Goal: Task Accomplishment & Management: Use online tool/utility

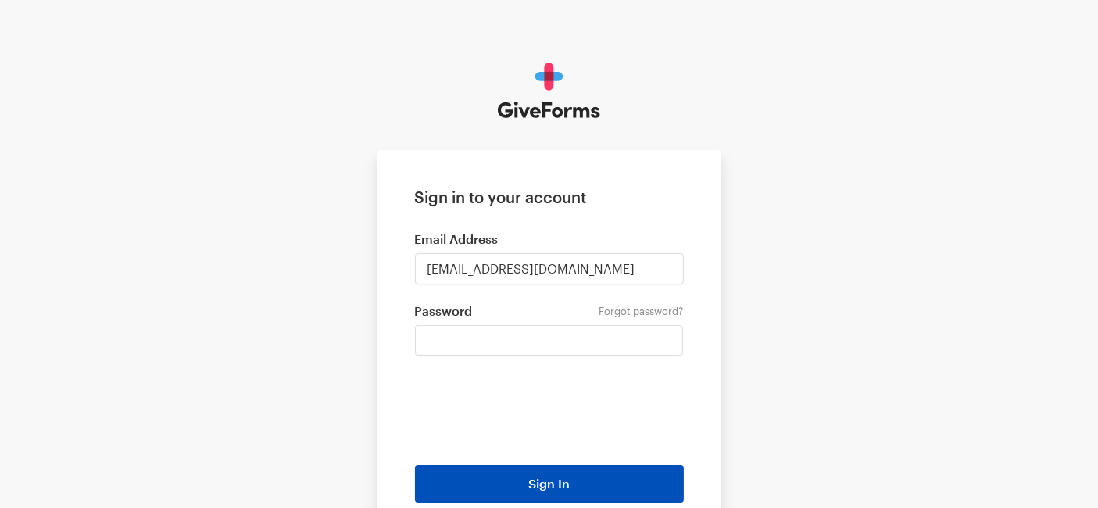
click at [541, 481] on button "Sign In" at bounding box center [549, 483] width 269 height 37
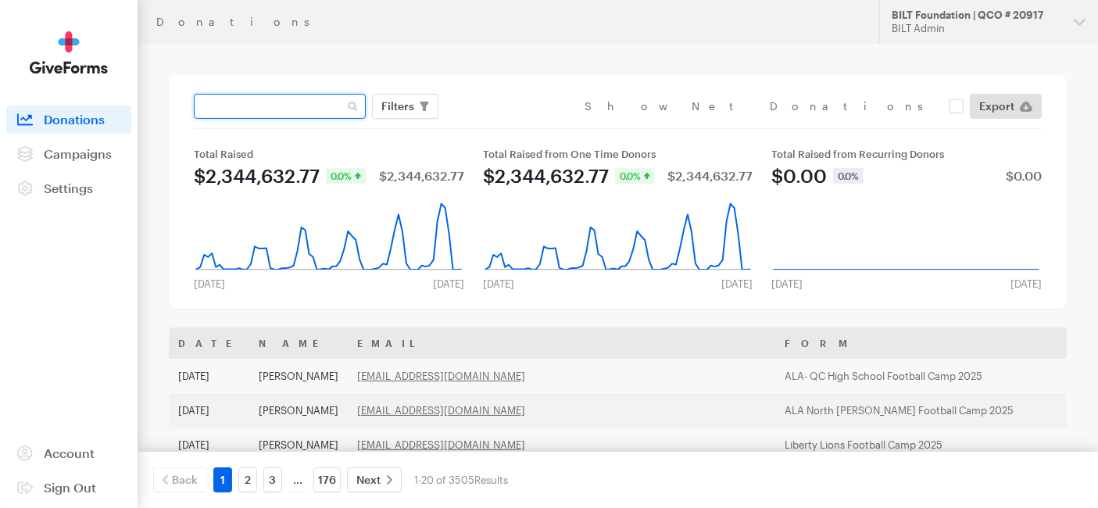
click at [223, 108] on input "text" at bounding box center [280, 106] width 172 height 25
type input "[PERSON_NAME]"
click at [516, 127] on button "Apply" at bounding box center [541, 139] width 50 height 25
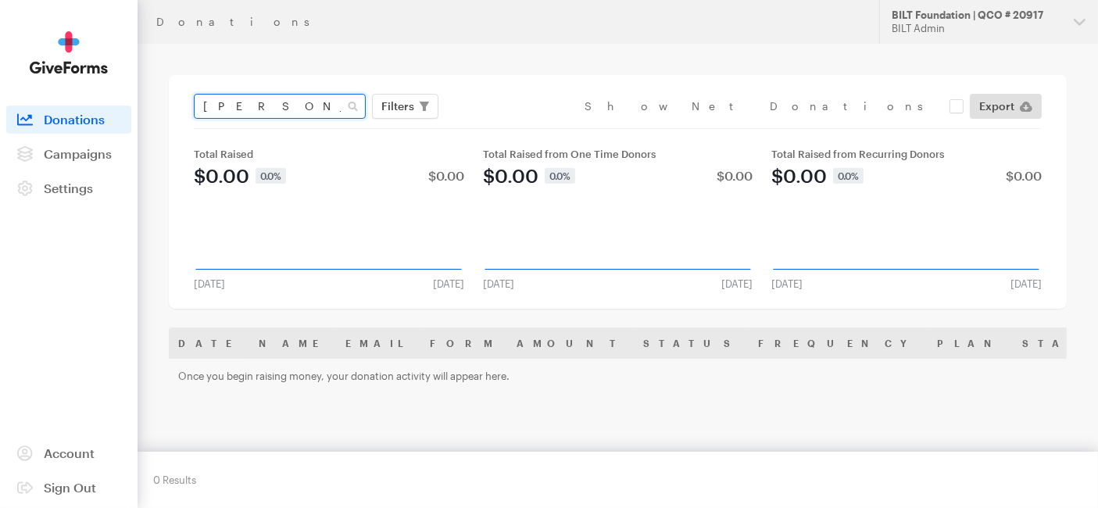
click at [223, 108] on input "fritts" at bounding box center [280, 106] width 172 height 25
type input "frittz"
click at [516, 127] on button "Apply" at bounding box center [541, 139] width 50 height 25
drag, startPoint x: 0, startPoint y: 0, endPoint x: 217, endPoint y: 104, distance: 240.7
click at [217, 104] on input "frittz" at bounding box center [280, 106] width 172 height 25
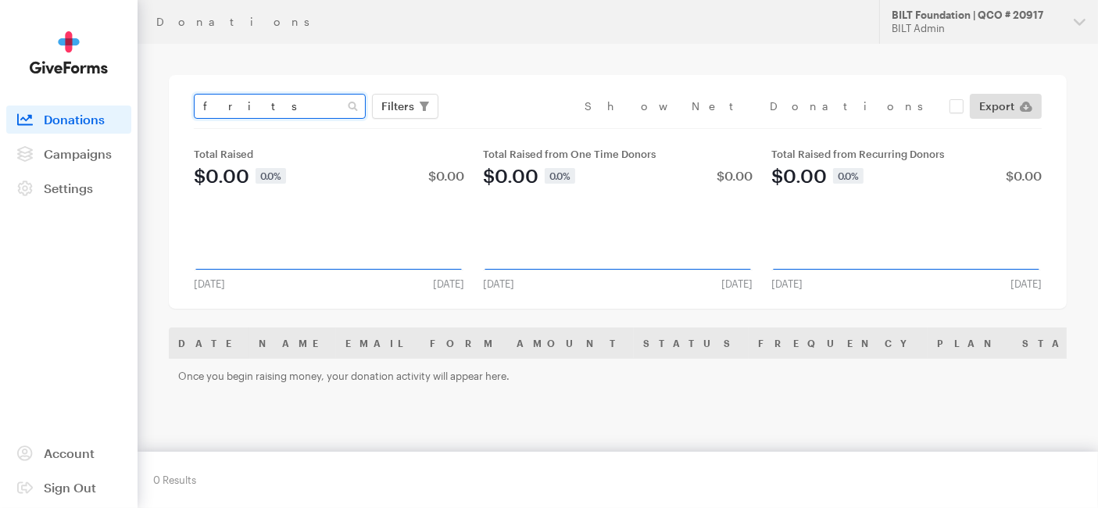
type input "frits"
click at [516, 127] on button "Apply" at bounding box center [541, 139] width 50 height 25
